Goal: Information Seeking & Learning: Compare options

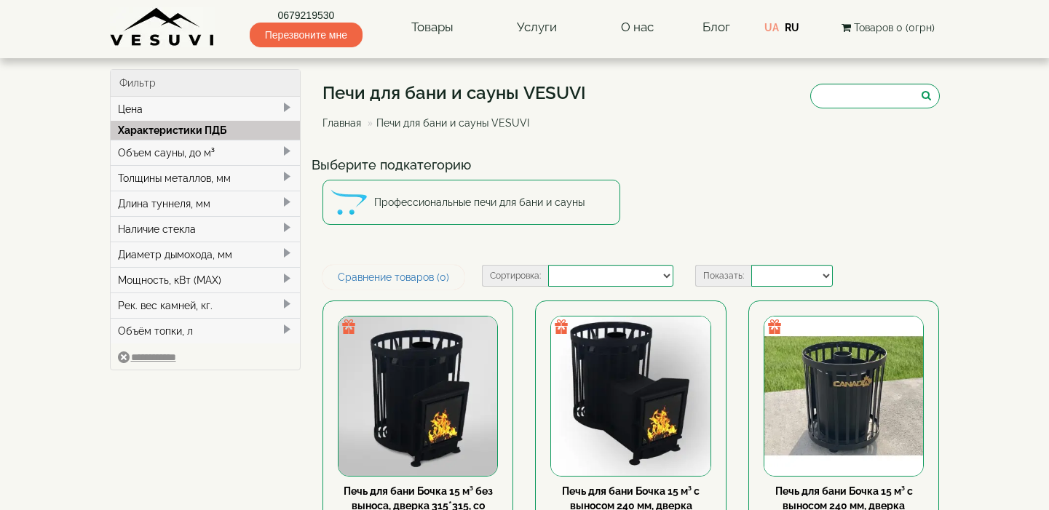
select select
